Goal: Task Accomplishment & Management: Manage account settings

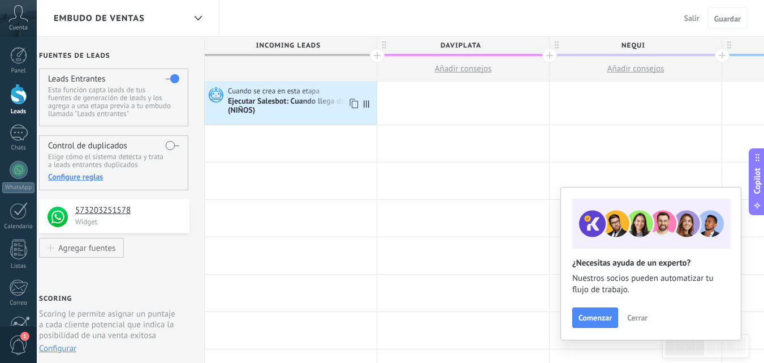
click at [217, 96] on icon at bounding box center [214, 94] width 19 height 17
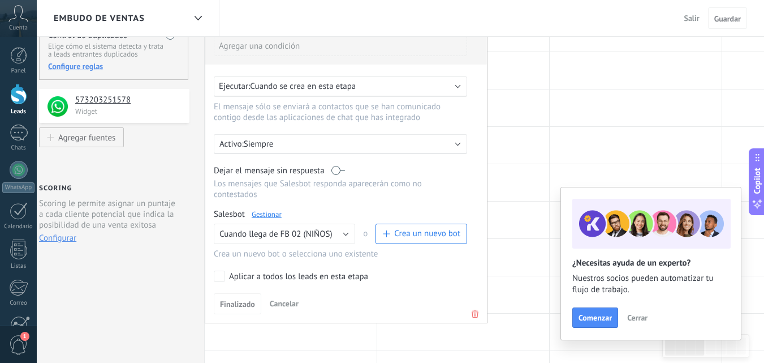
scroll to position [131, 0]
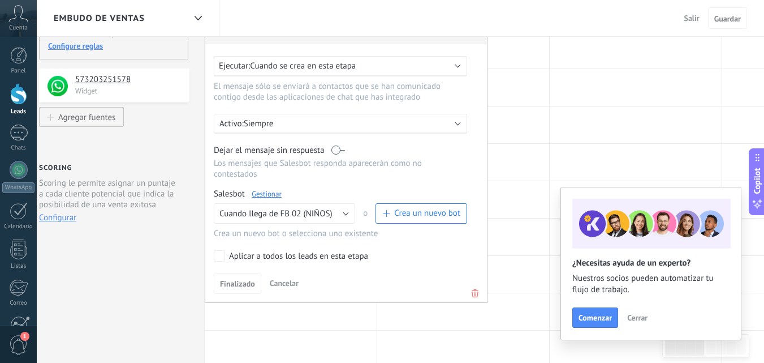
click at [269, 192] on link "Gestionar" at bounding box center [267, 194] width 30 height 10
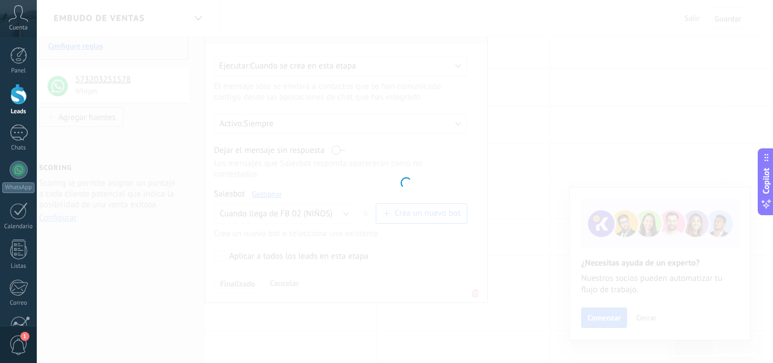
type input "**********"
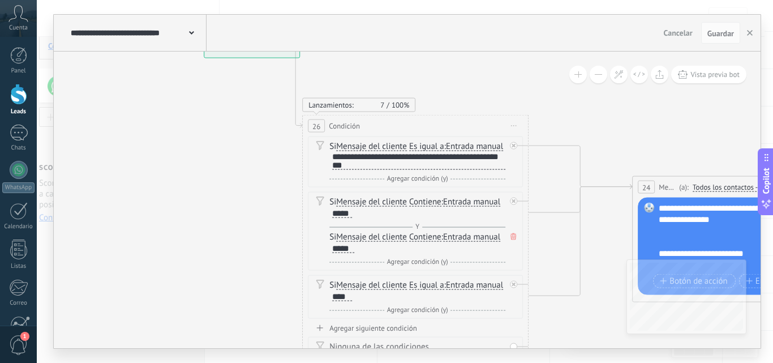
click at [511, 126] on icon at bounding box center [514, 125] width 6 height 1
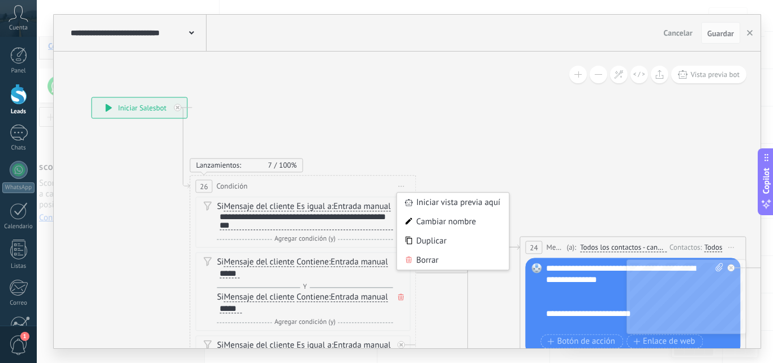
click at [111, 106] on icon at bounding box center [108, 108] width 7 height 8
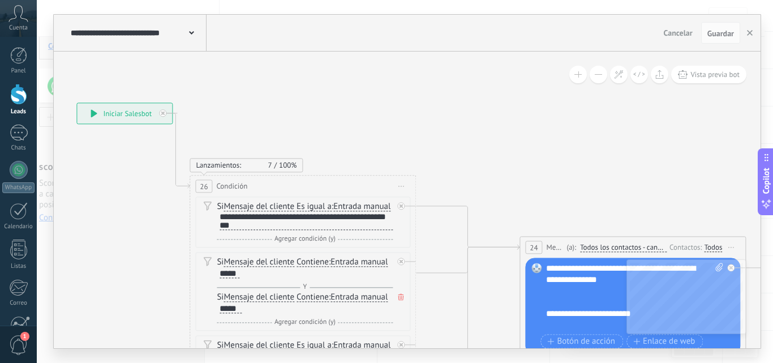
drag, startPoint x: 110, startPoint y: 108, endPoint x: 97, endPoint y: 112, distance: 14.3
click at [97, 112] on icon at bounding box center [94, 113] width 7 height 8
click at [167, 111] on div at bounding box center [165, 110] width 13 height 14
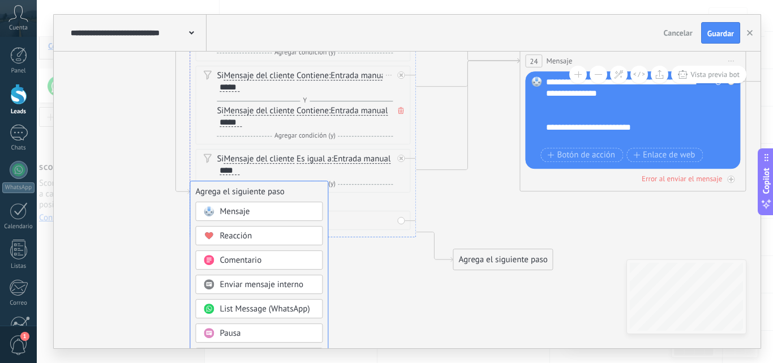
drag, startPoint x: 227, startPoint y: 268, endPoint x: 215, endPoint y: 152, distance: 116.7
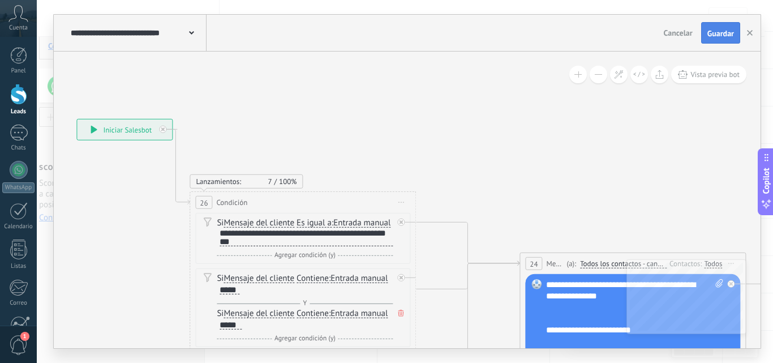
click at [714, 32] on span "Guardar" at bounding box center [720, 33] width 27 height 8
click at [16, 133] on div at bounding box center [19, 132] width 18 height 16
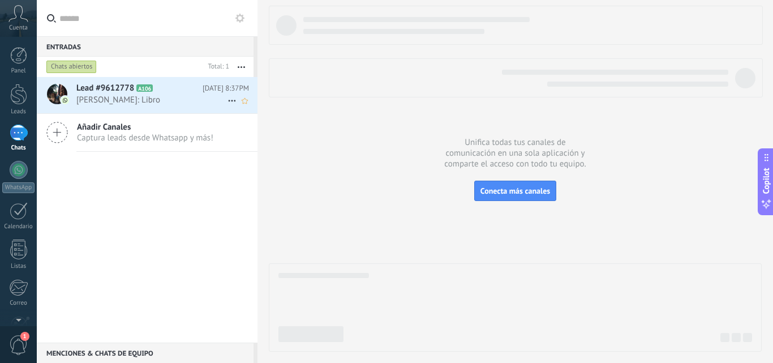
click at [227, 96] on icon at bounding box center [232, 101] width 14 height 14
click at [161, 90] on div at bounding box center [386, 181] width 773 height 363
click at [89, 97] on span "[PERSON_NAME]: Libro" at bounding box center [151, 100] width 151 height 11
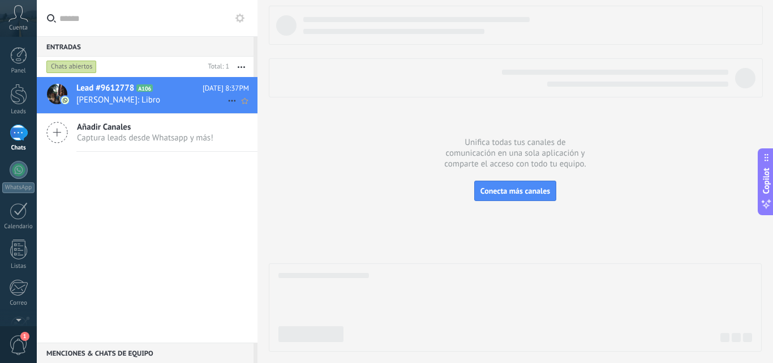
click at [71, 96] on div at bounding box center [57, 95] width 40 height 36
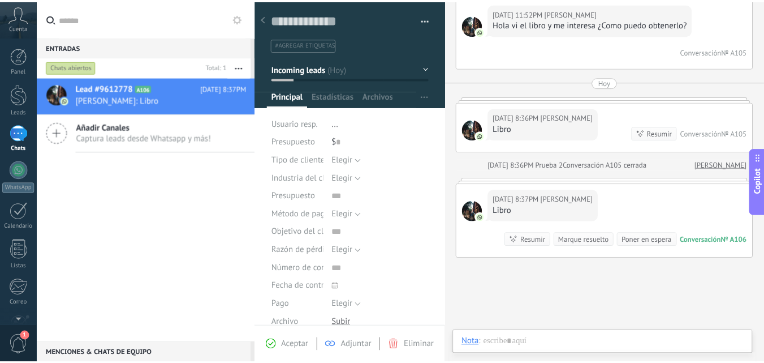
scroll to position [17, 0]
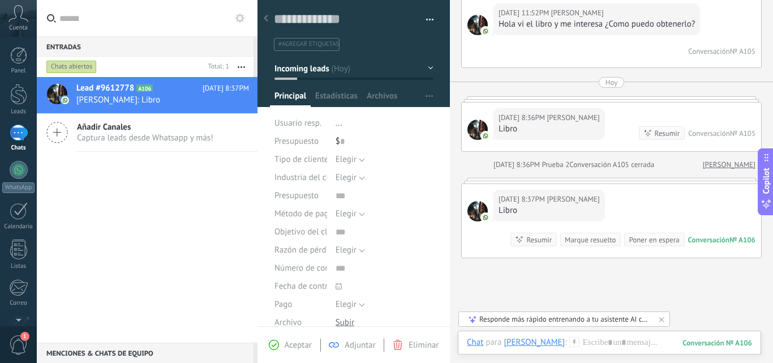
drag, startPoint x: 407, startPoint y: 343, endPoint x: 393, endPoint y: 338, distance: 15.6
click at [393, 338] on div "Aceptar Adjuntar Eliminar" at bounding box center [353, 344] width 187 height 13
click at [402, 342] on icon at bounding box center [398, 345] width 10 height 10
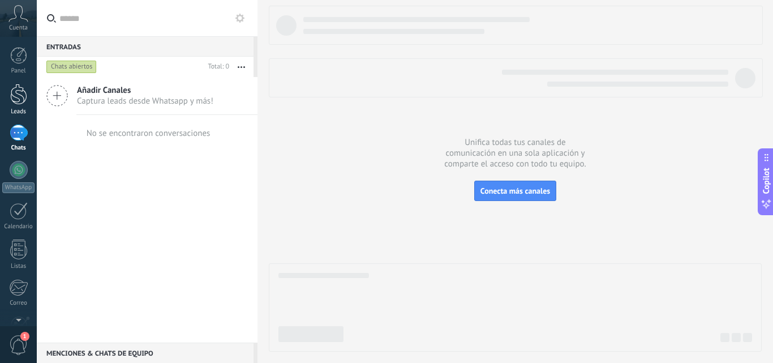
click at [18, 99] on div at bounding box center [18, 94] width 17 height 21
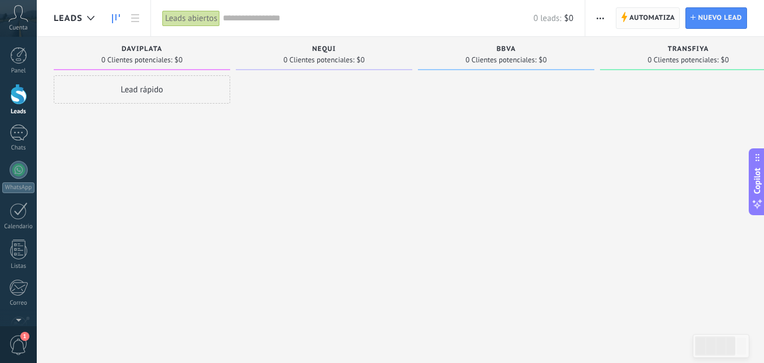
click at [635, 27] on span "Automatiza" at bounding box center [653, 18] width 46 height 20
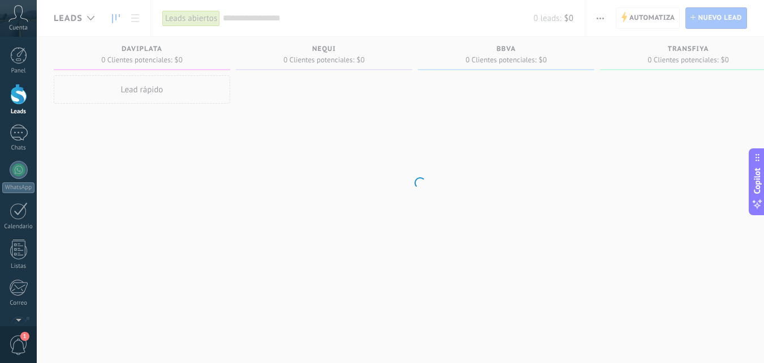
click at [635, 27] on body ".abccls-1,.abccls-2{fill-rule:evenodd}.abccls-2{fill:#fff} .abfcls-1{fill:none}…" at bounding box center [382, 181] width 764 height 363
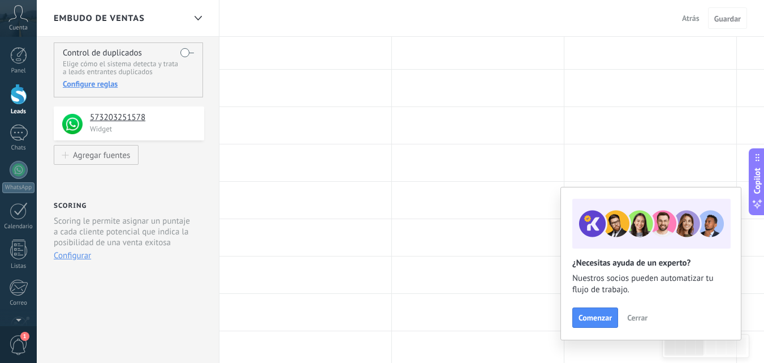
scroll to position [93, 0]
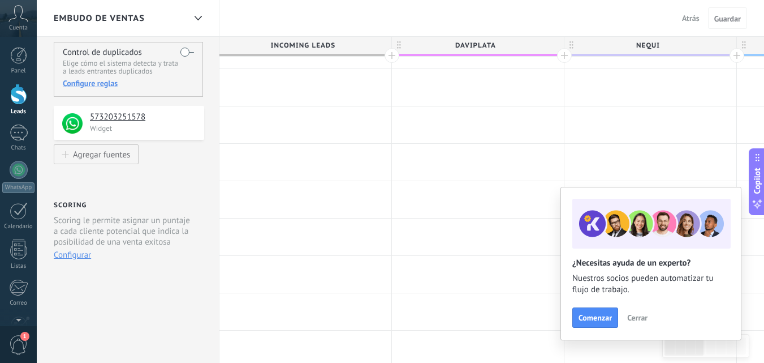
click at [74, 252] on button "Configurar" at bounding box center [72, 255] width 37 height 11
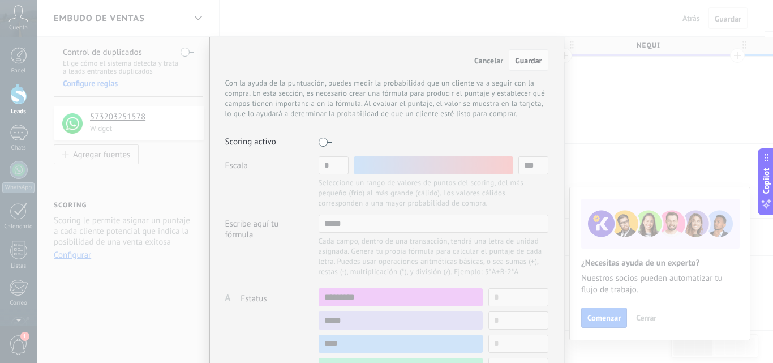
click at [492, 61] on span "Cancelar" at bounding box center [488, 60] width 29 height 10
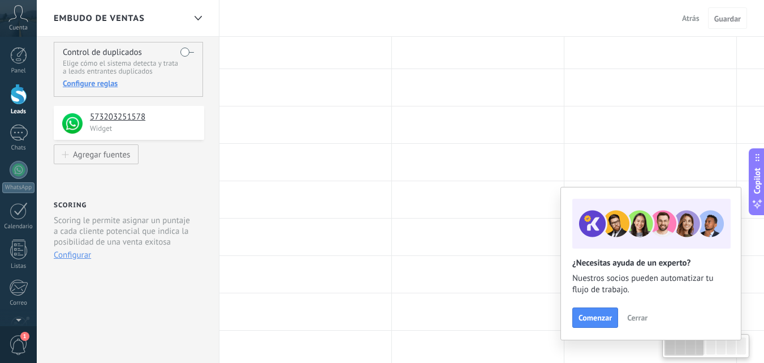
scroll to position [0, 0]
